Goal: Information Seeking & Learning: Learn about a topic

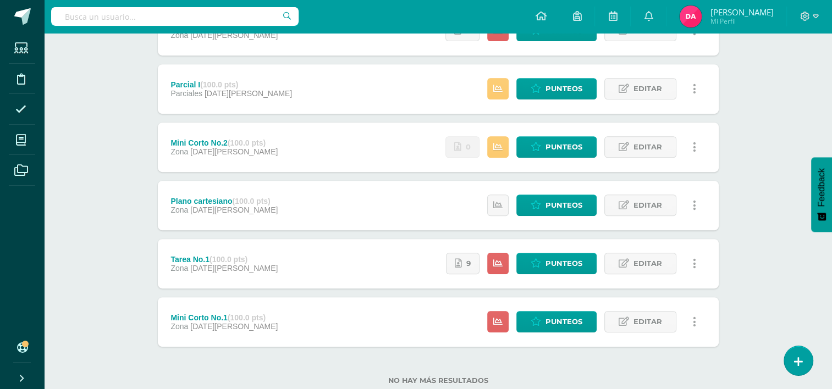
scroll to position [455, 0]
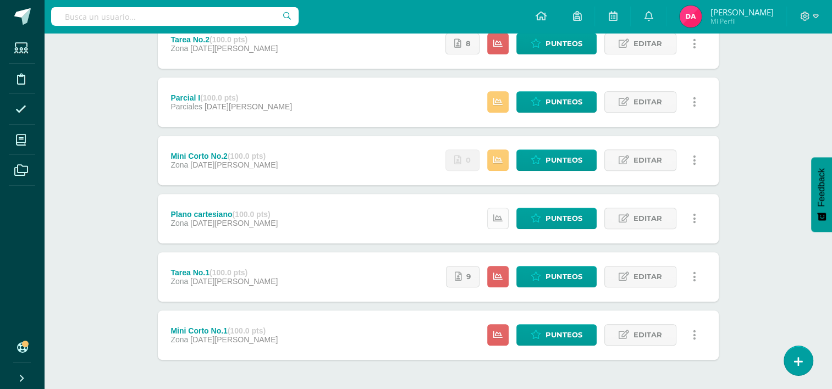
click at [495, 224] on link at bounding box center [497, 218] width 21 height 21
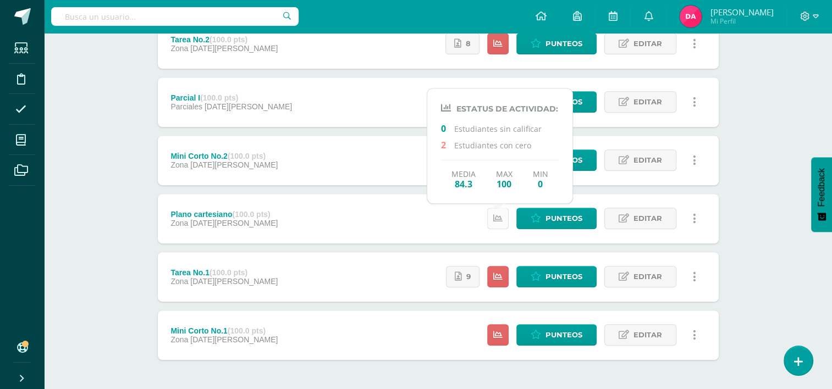
click at [495, 224] on link at bounding box center [497, 218] width 21 height 21
click at [407, 224] on div "Plano cartesiano (100.0 pts) Zona [DATE][PERSON_NAME] Punteos Editar Historial …" at bounding box center [438, 218] width 561 height 49
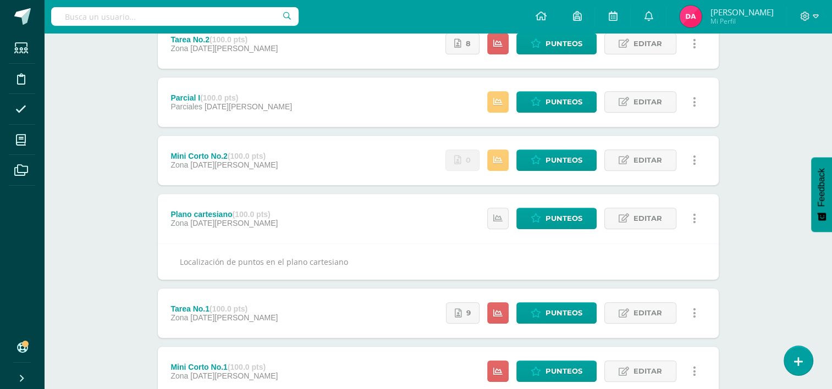
click at [386, 217] on div "Plano cartesiano (100.0 pts) Zona [DATE][PERSON_NAME] Punteos Editar Historial …" at bounding box center [438, 218] width 561 height 49
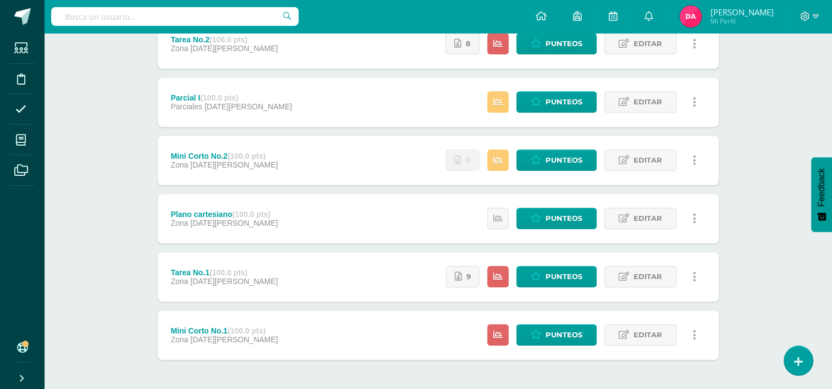
click at [327, 160] on div "Mini Corto No.2 (100.0 pts) Zona [DATE][PERSON_NAME] Estatus de Actividad: 0 Es…" at bounding box center [438, 160] width 561 height 49
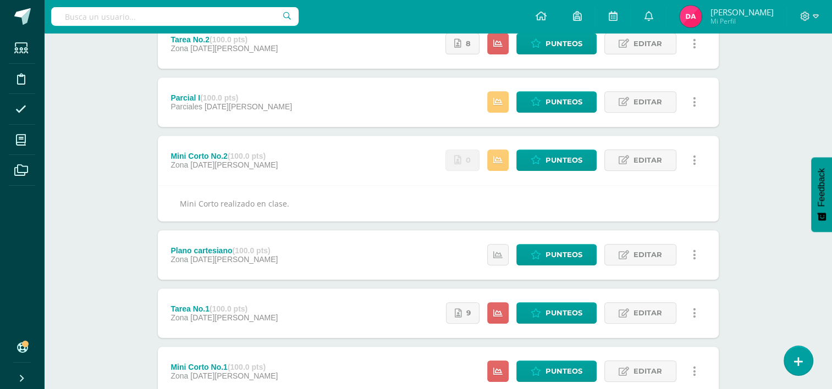
click at [327, 160] on div "Mini Corto No.2 (100.0 pts) Zona [DATE][PERSON_NAME] Estatus de Actividad: 0 Es…" at bounding box center [438, 160] width 561 height 49
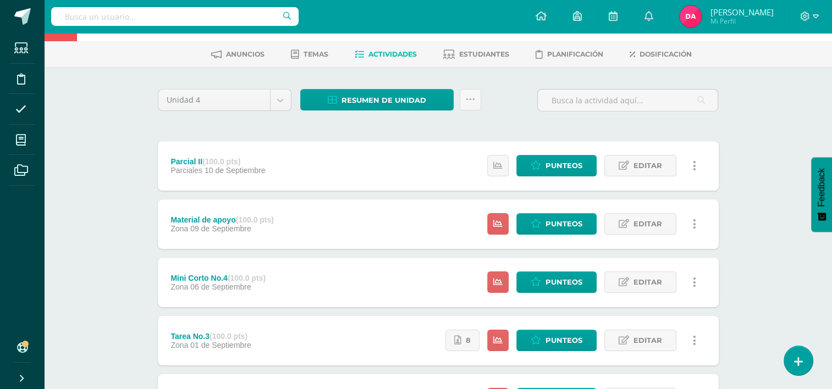
scroll to position [0, 0]
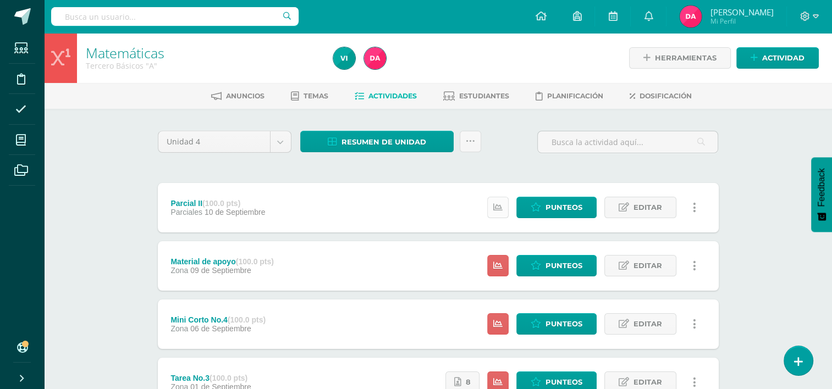
click at [499, 207] on icon at bounding box center [497, 207] width 9 height 9
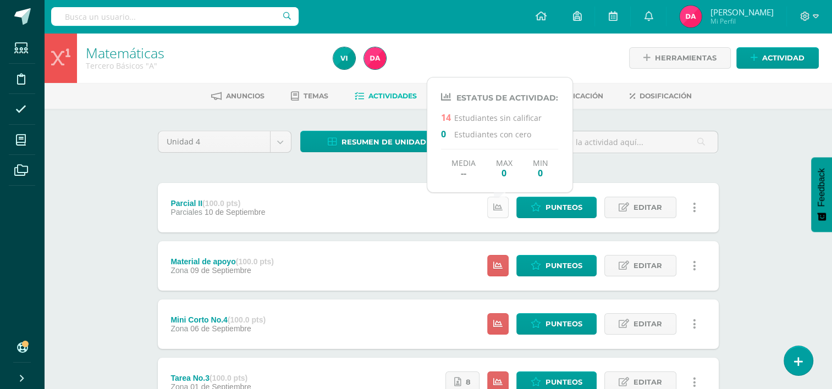
click at [499, 207] on icon at bounding box center [497, 207] width 9 height 9
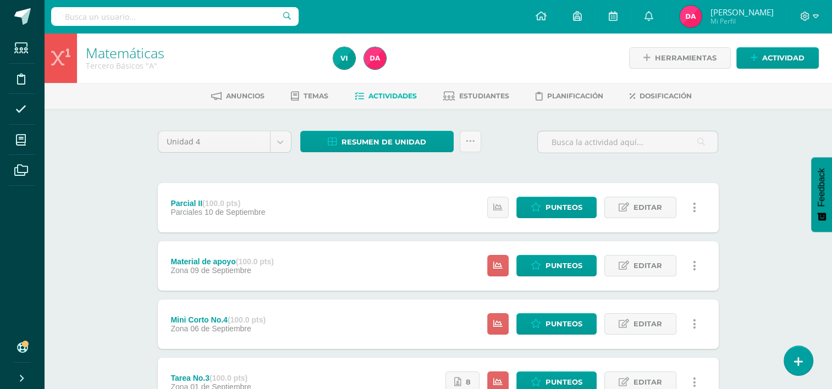
click at [391, 267] on div "Material de apoyo (100.0 pts) Zona [DATE] Estatus de Actividad: 14 Estudiantes …" at bounding box center [438, 265] width 561 height 49
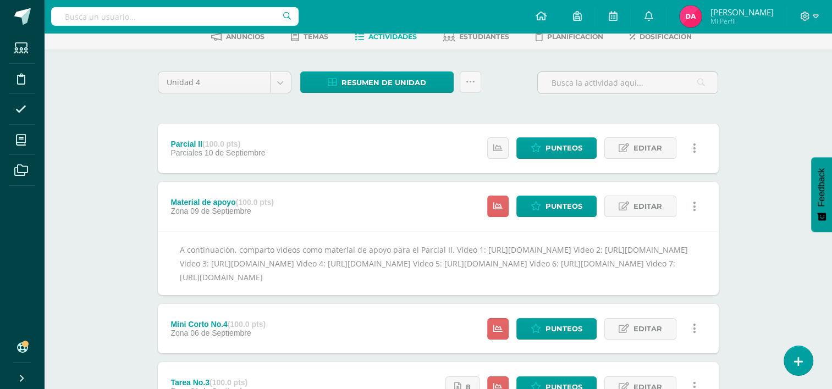
scroll to position [66, 0]
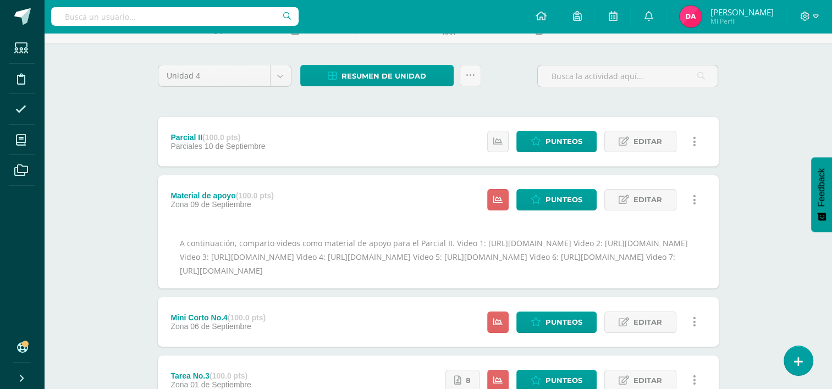
click at [314, 198] on div "Material de apoyo (100.0 pts) Zona [DATE] Estatus de Actividad: 14 Estudiantes …" at bounding box center [438, 199] width 561 height 49
